Goal: Register for event/course

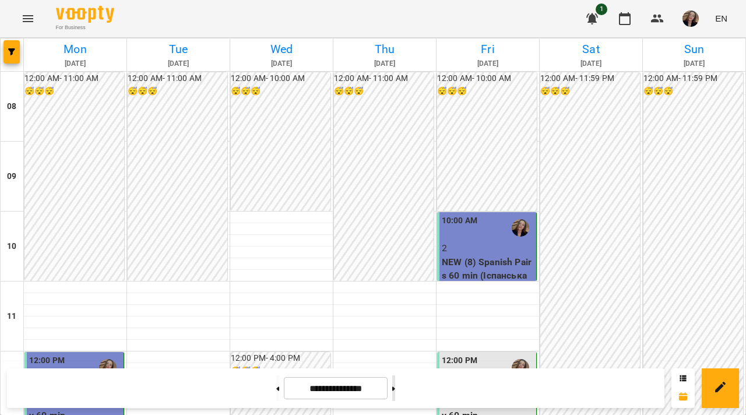
click at [395, 389] on button at bounding box center [393, 388] width 3 height 26
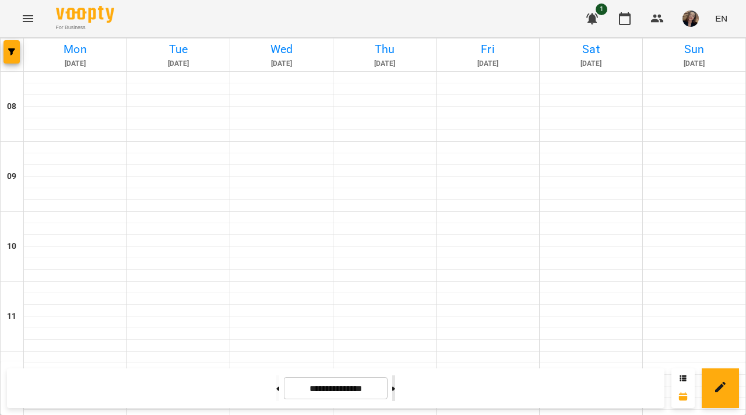
click at [395, 389] on button at bounding box center [393, 388] width 3 height 26
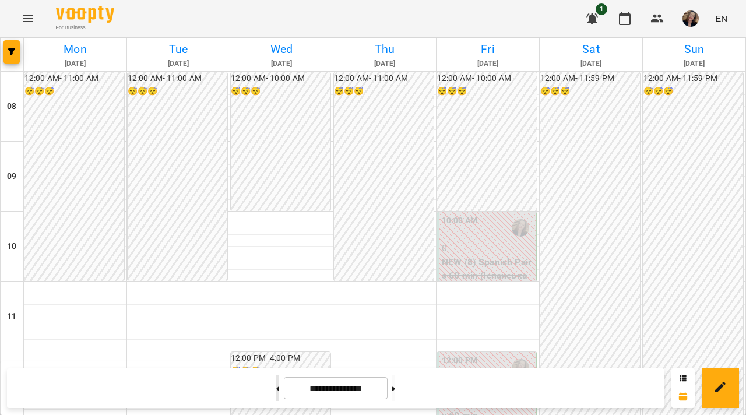
click at [276, 385] on button at bounding box center [277, 388] width 3 height 26
click at [395, 384] on button at bounding box center [393, 388] width 3 height 26
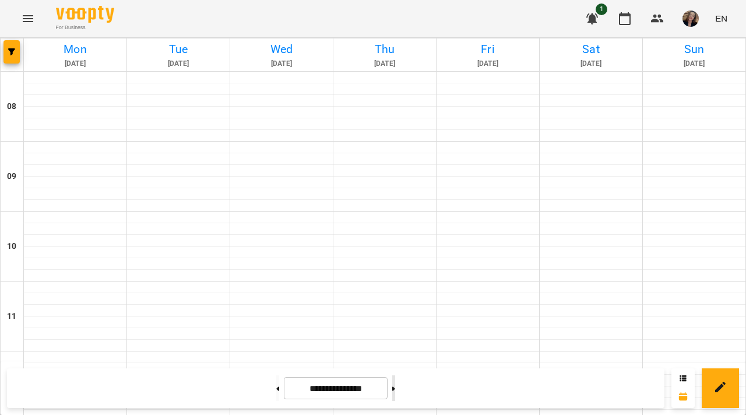
click at [395, 384] on button at bounding box center [393, 388] width 3 height 26
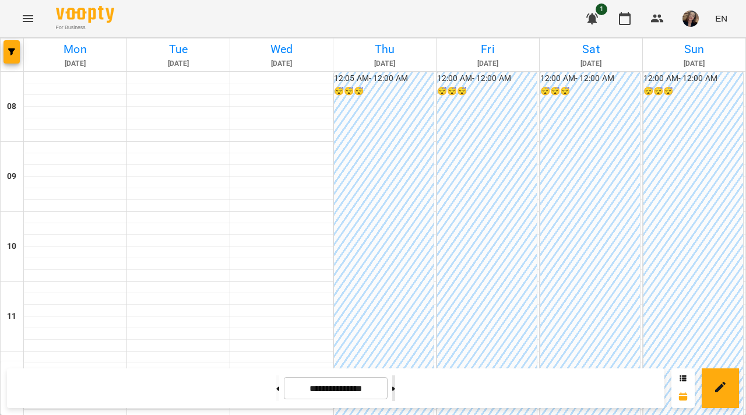
click at [395, 384] on button at bounding box center [393, 388] width 3 height 26
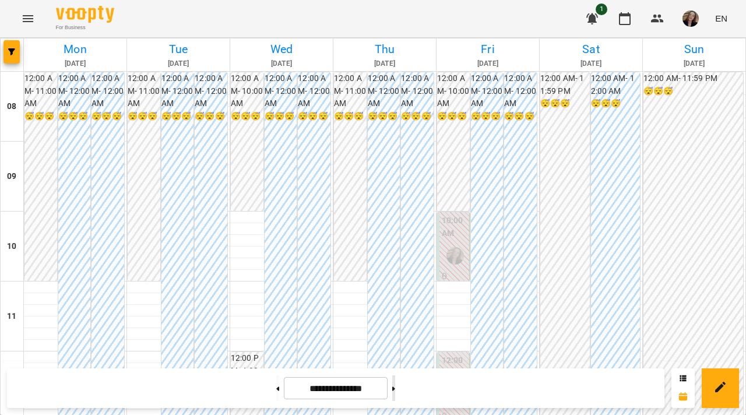
click at [395, 384] on button at bounding box center [393, 388] width 3 height 26
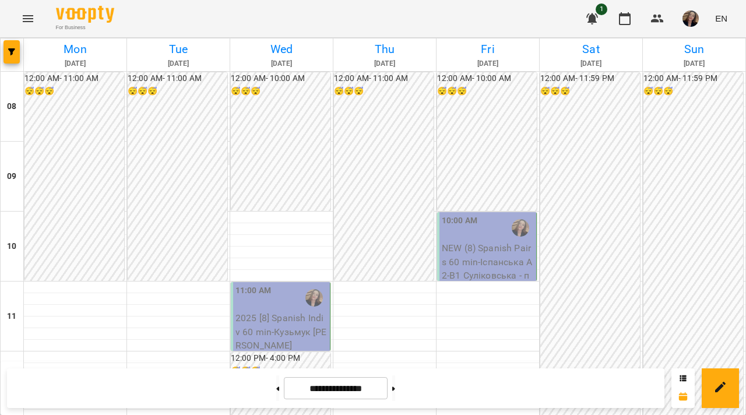
scroll to position [597, 0]
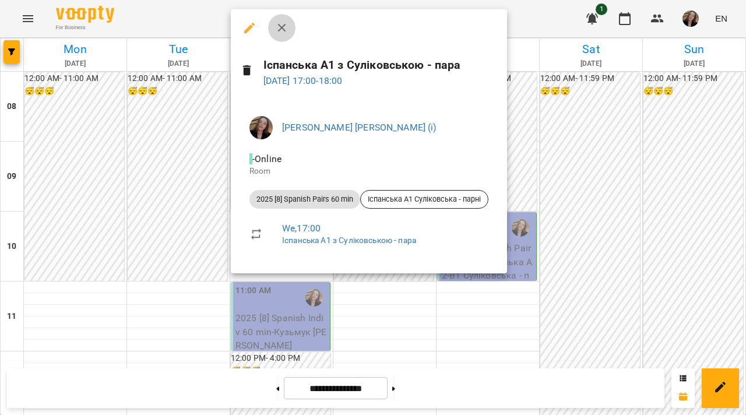
click at [285, 29] on icon "button" at bounding box center [282, 28] width 14 height 14
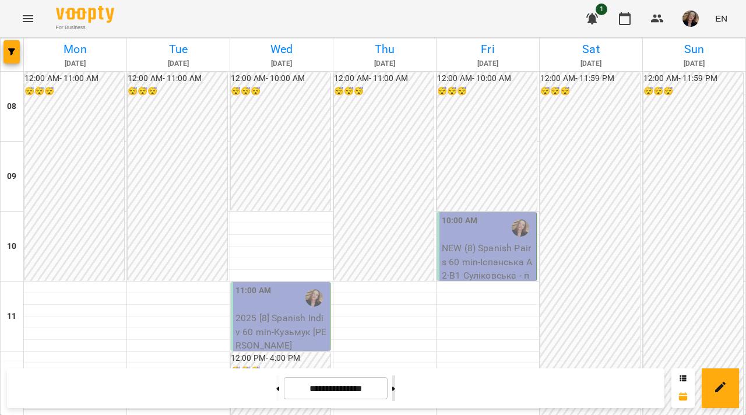
click at [395, 385] on button at bounding box center [393, 388] width 3 height 26
click at [276, 386] on button at bounding box center [277, 388] width 3 height 26
type input "**********"
